Goal: Register for event/course

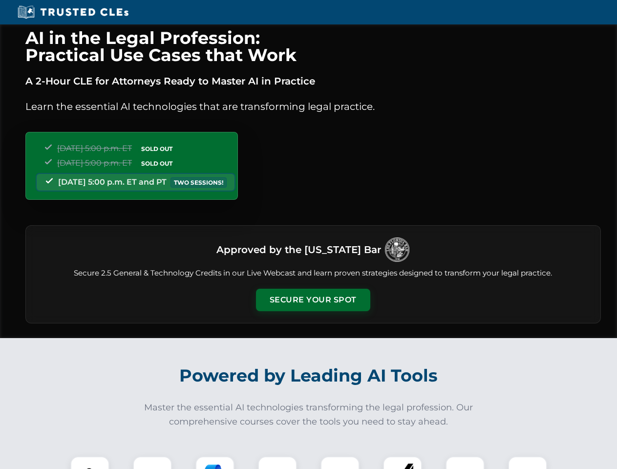
click at [313, 300] on button "Secure Your Spot" at bounding box center [313, 300] width 114 height 22
click at [90, 463] on img at bounding box center [90, 476] width 28 height 28
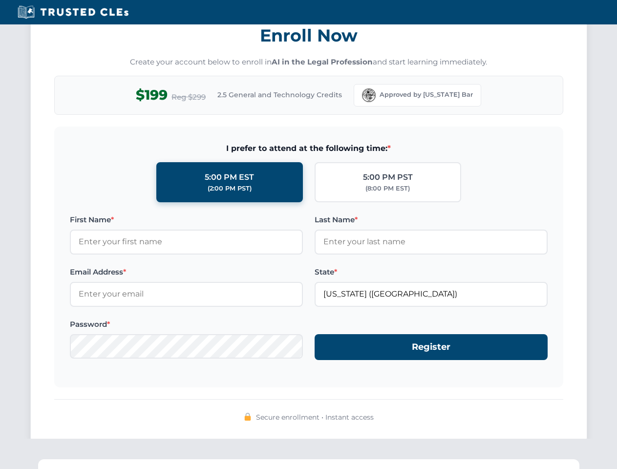
scroll to position [959, 0]
